Goal: Information Seeking & Learning: Learn about a topic

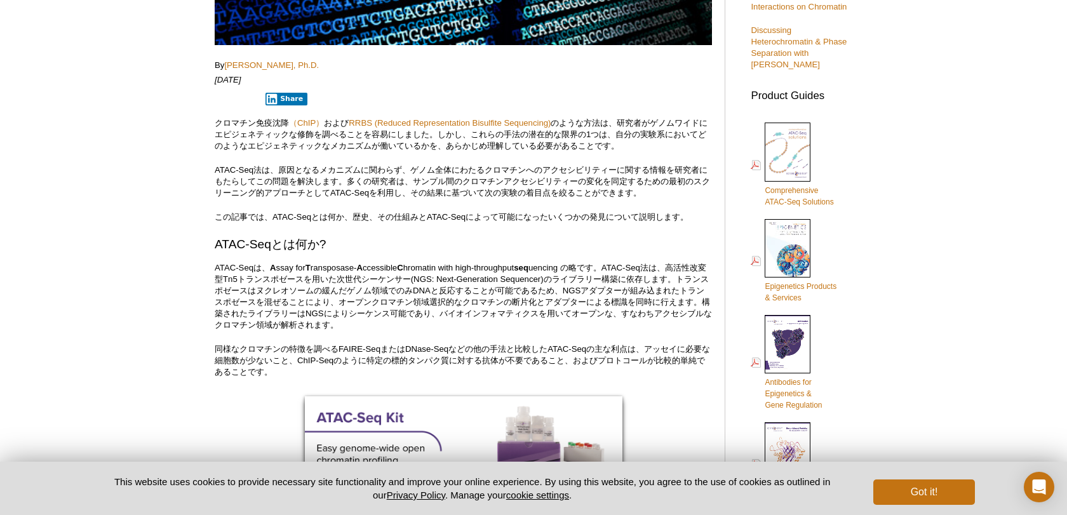
scroll to position [398, 0]
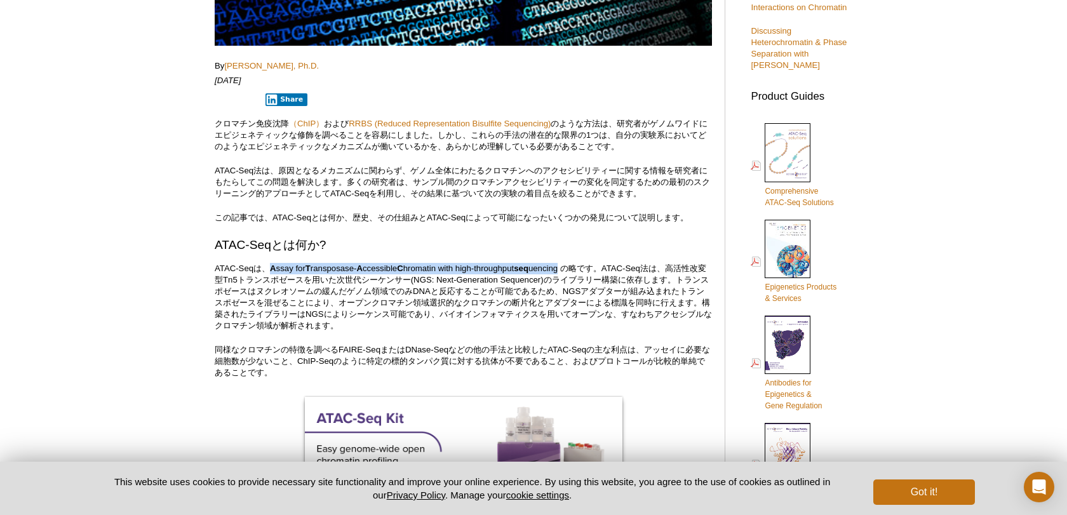
drag, startPoint x: 270, startPoint y: 265, endPoint x: 564, endPoint y: 268, distance: 294.0
click at [564, 268] on p "ATAC-Seqは、 A ssay for T ransposase- A ccessible C hromatin with high-throughput…" at bounding box center [463, 297] width 497 height 69
click at [571, 268] on p "ATAC-Seqは、 A ssay for T ransposase- A ccessible C hromatin with high-throughput…" at bounding box center [463, 297] width 497 height 69
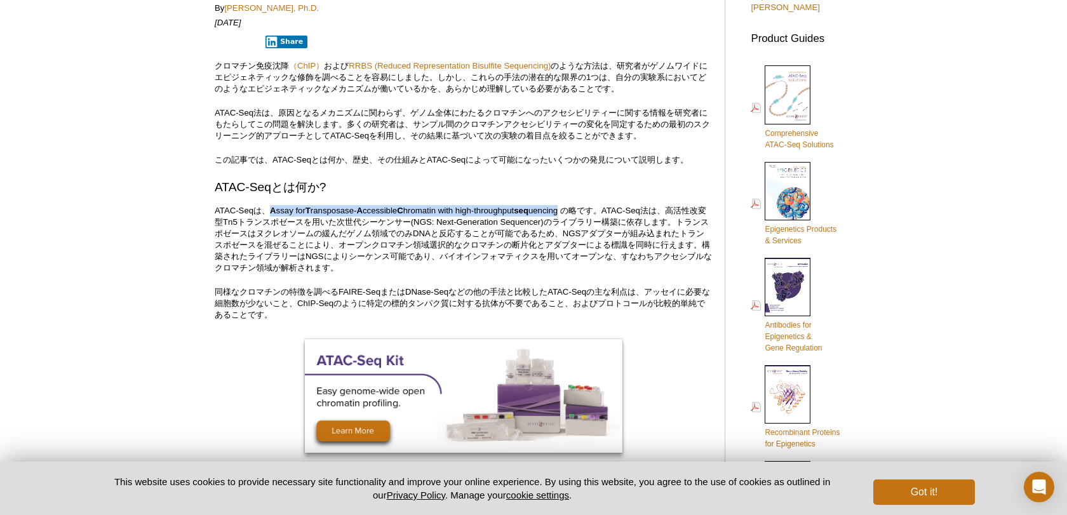
drag, startPoint x: 270, startPoint y: 212, endPoint x: 566, endPoint y: 210, distance: 295.3
click at [566, 210] on p "ATAC-Seqは、 A ssay for T ransposase- A ccessible C hromatin with high-throughput…" at bounding box center [463, 239] width 497 height 69
copy p "A ssay for T ransposase- A ccessible C hromatin with high-throughput seq uencing"
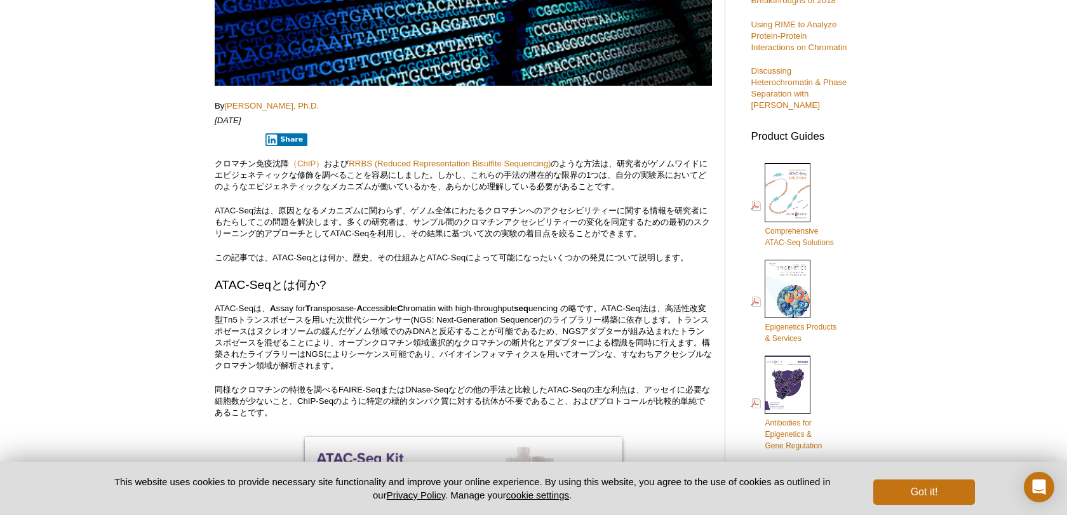
scroll to position [462, 0]
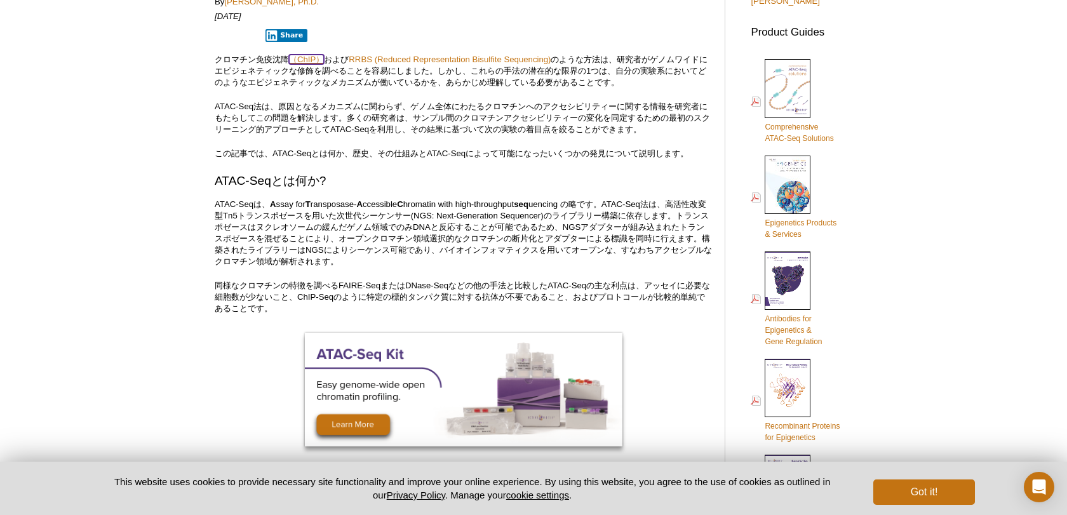
click at [311, 60] on link "（ChIP）" at bounding box center [306, 60] width 35 height 10
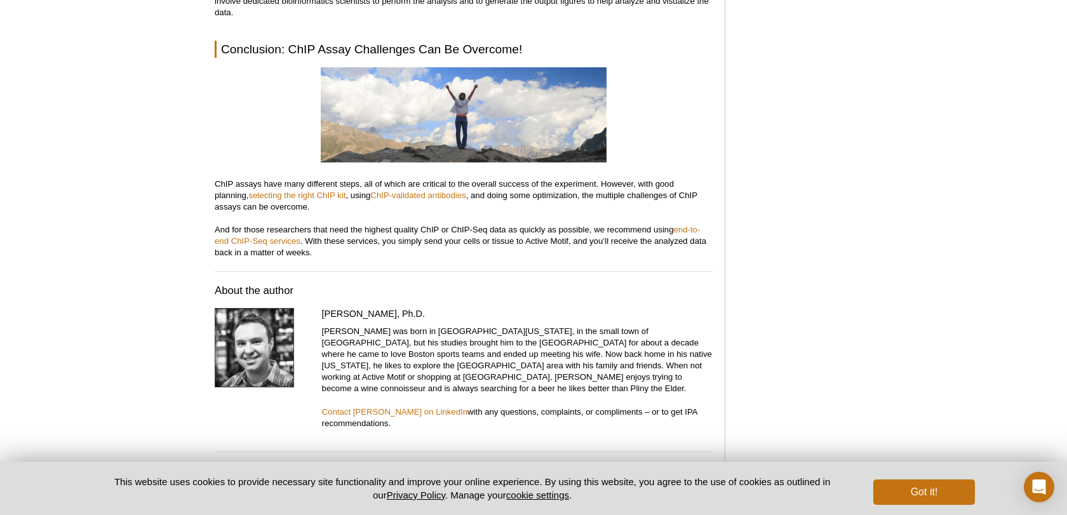
scroll to position [4885, 0]
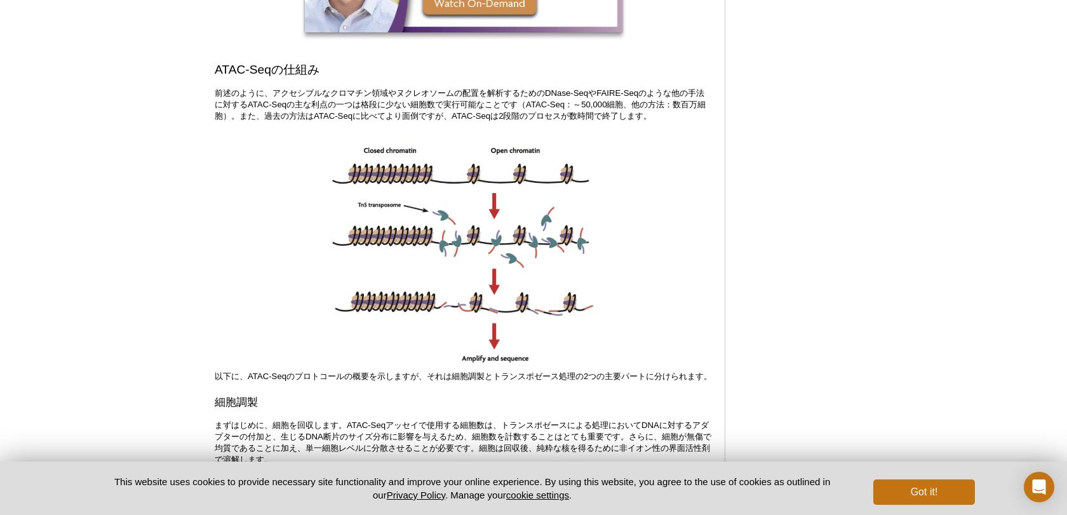
click at [387, 255] on img at bounding box center [463, 252] width 270 height 234
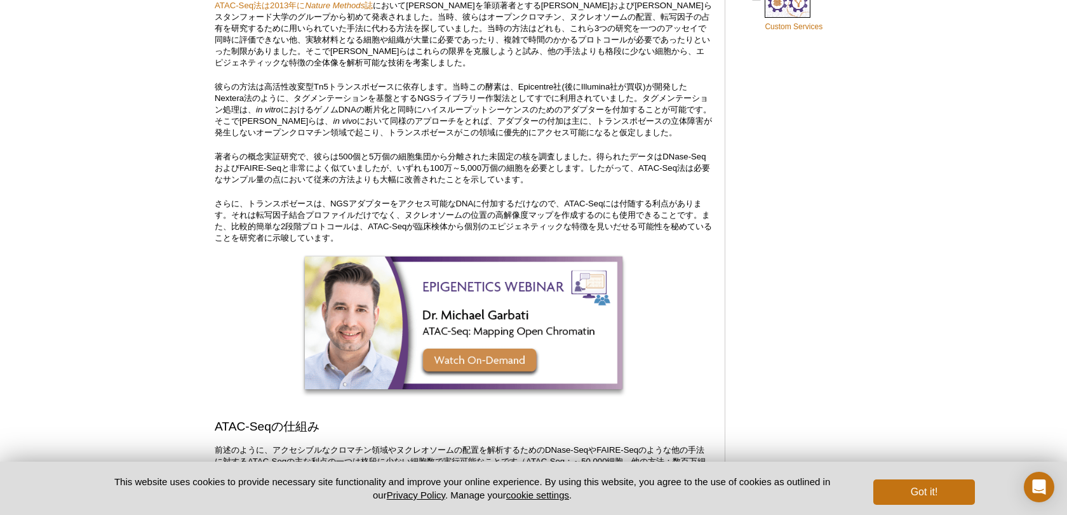
scroll to position [945, 0]
